Goal: Transaction & Acquisition: Purchase product/service

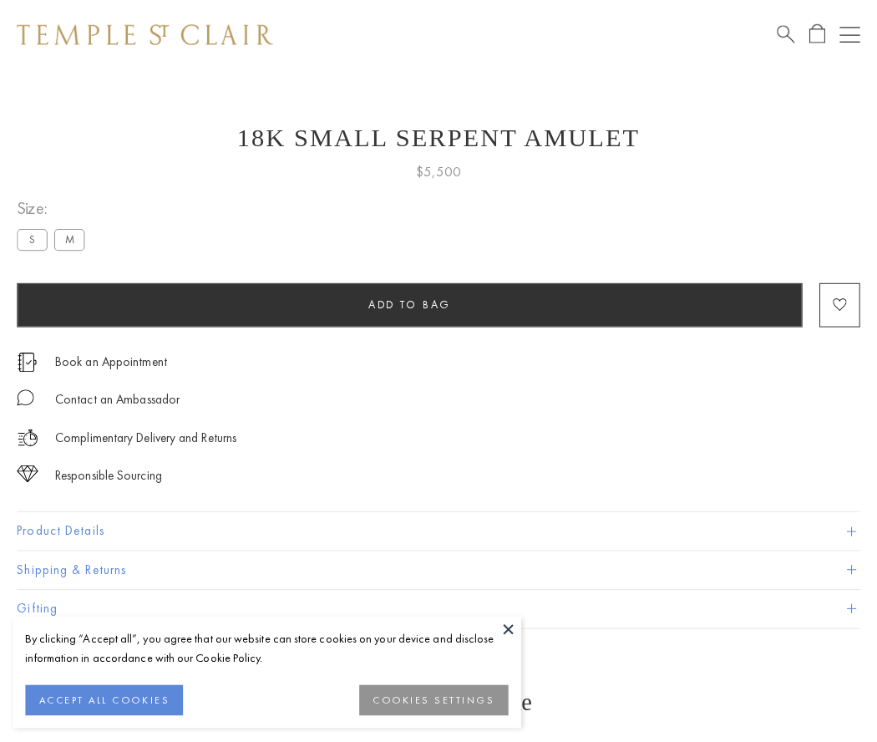
scroll to position [1, 0]
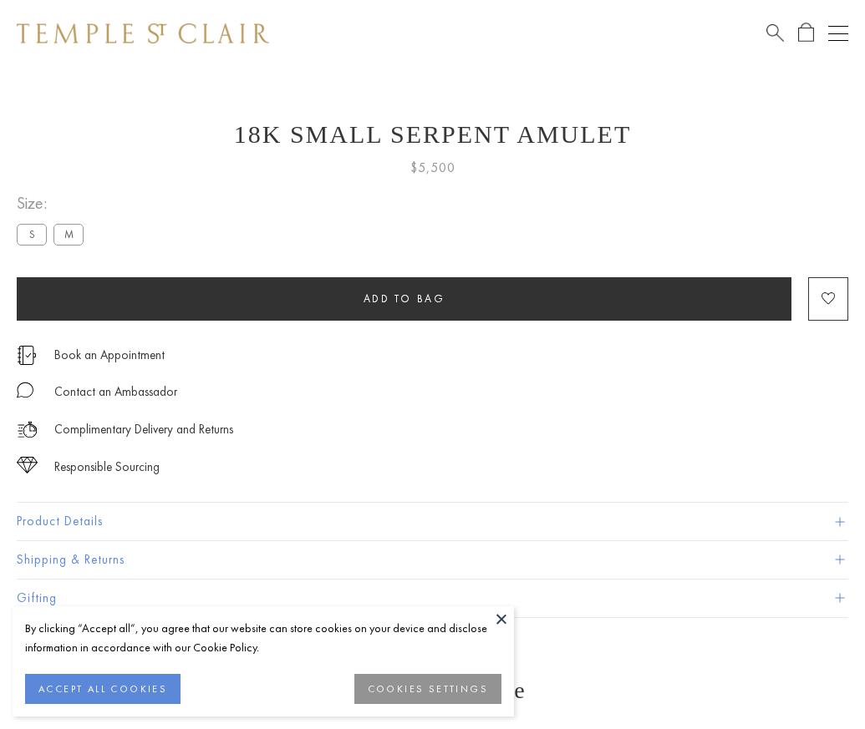
click at [404, 298] on span "Add to bag" at bounding box center [404, 299] width 82 height 14
